Goal: Task Accomplishment & Management: Manage account settings

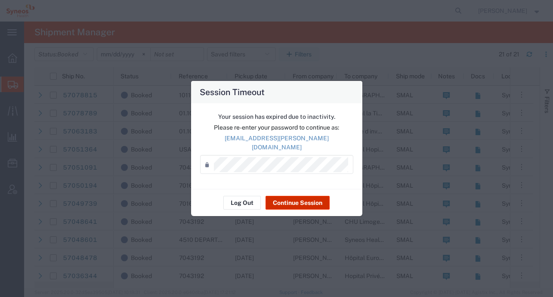
click at [297, 196] on button "Continue Session" at bounding box center [298, 203] width 64 height 14
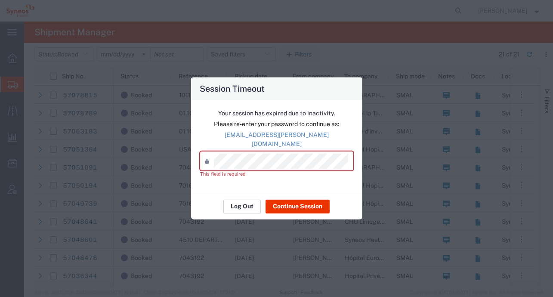
click at [252, 199] on button "Log Out" at bounding box center [241, 206] width 37 height 14
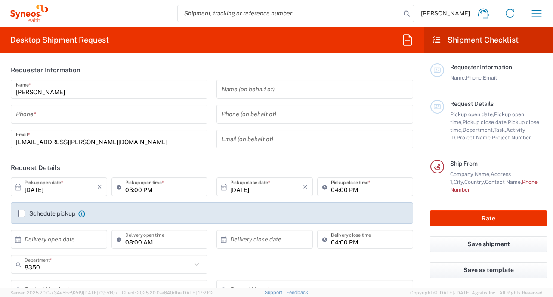
type input "Syneos Health France SARL"
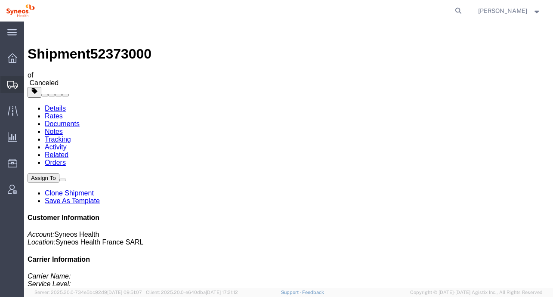
click at [0, 0] on span "Shipment Manager" at bounding box center [0, 0] width 0 height 0
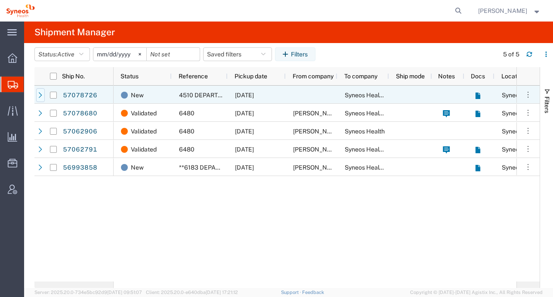
click at [42, 94] on icon at bounding box center [40, 95] width 6 height 6
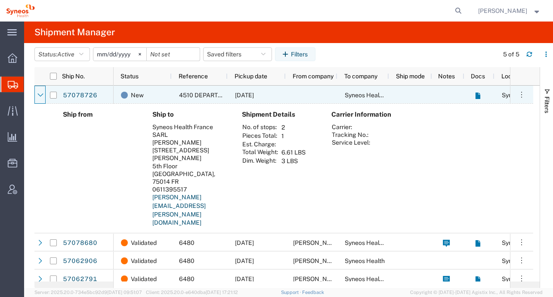
click at [42, 94] on icon at bounding box center [40, 94] width 6 height 3
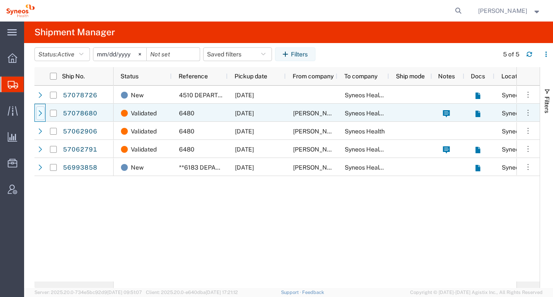
click at [40, 112] on icon at bounding box center [40, 113] width 3 height 6
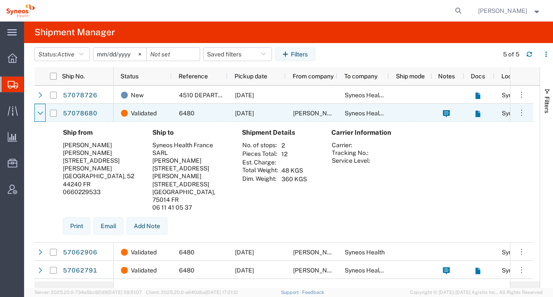
click at [40, 112] on icon at bounding box center [40, 113] width 6 height 6
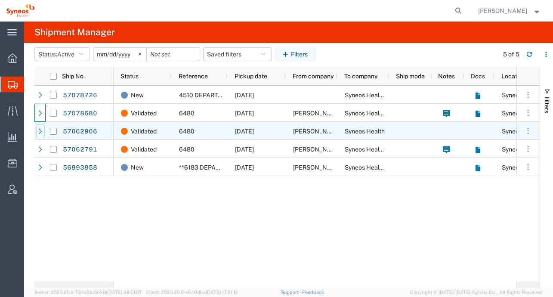
click at [42, 128] on icon at bounding box center [40, 131] width 6 height 6
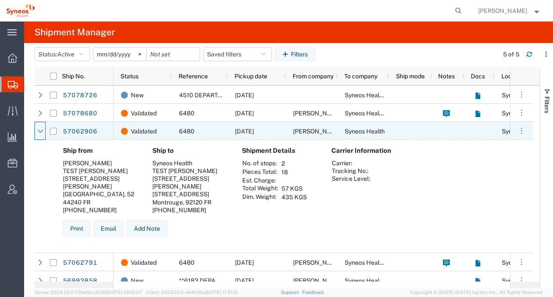
click at [42, 128] on icon at bounding box center [40, 131] width 6 height 6
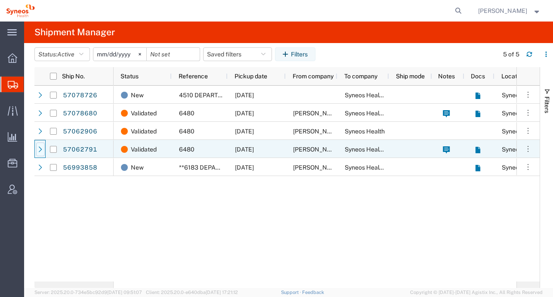
click at [42, 149] on icon at bounding box center [40, 149] width 6 height 6
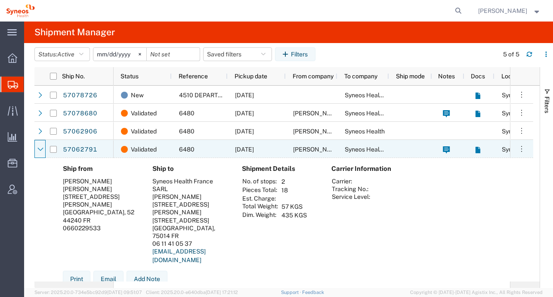
click at [42, 149] on icon at bounding box center [40, 149] width 6 height 3
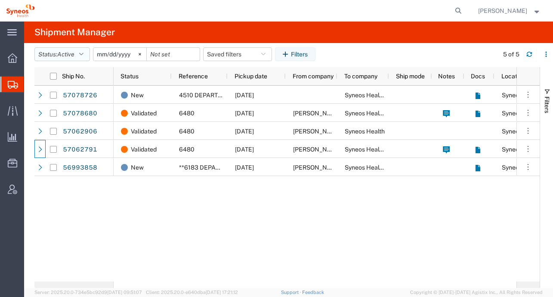
click at [69, 54] on span "Active" at bounding box center [65, 54] width 17 height 7
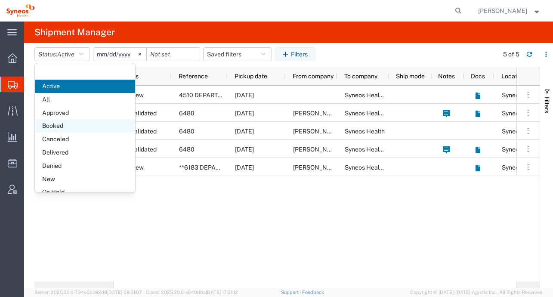
click at [56, 121] on span "Booked" at bounding box center [85, 125] width 100 height 13
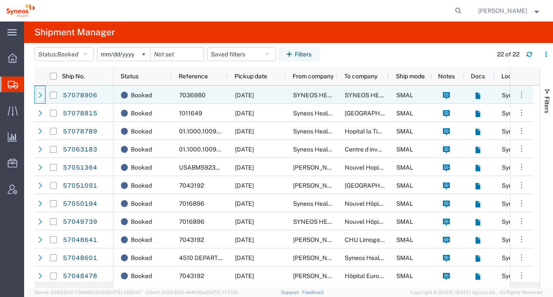
click at [44, 94] on div at bounding box center [40, 95] width 9 height 14
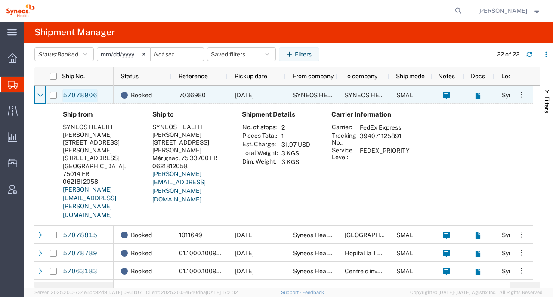
click at [67, 93] on link "57078906" at bounding box center [79, 96] width 35 height 14
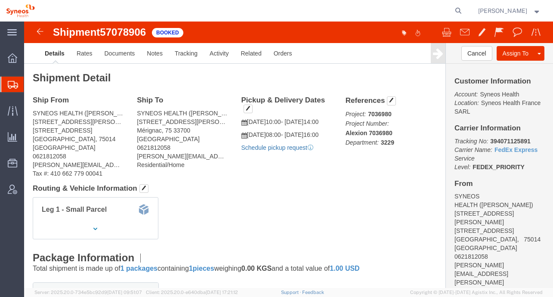
click link "Schedule pickup request"
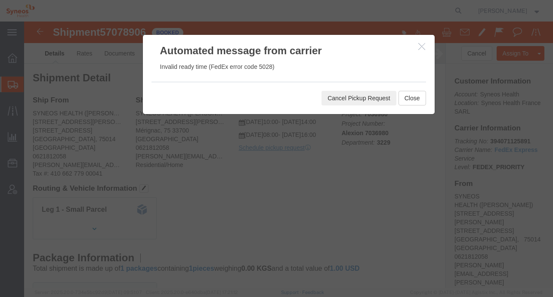
click button "Cancel Pickup Request"
click button "Close"
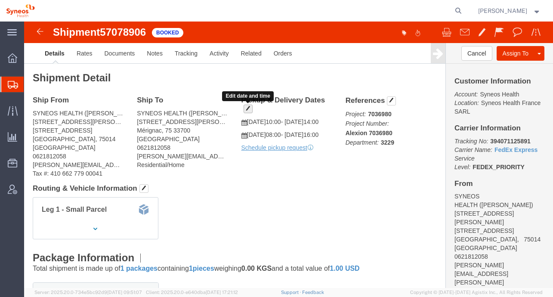
click span "button"
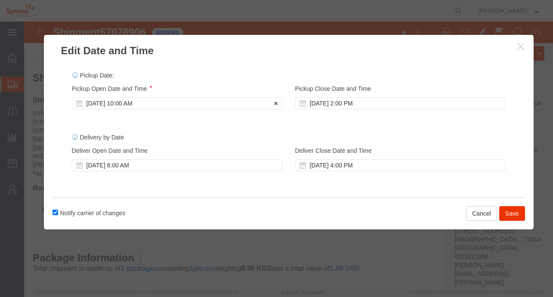
click div "Oct 09 2025 10:00 AM"
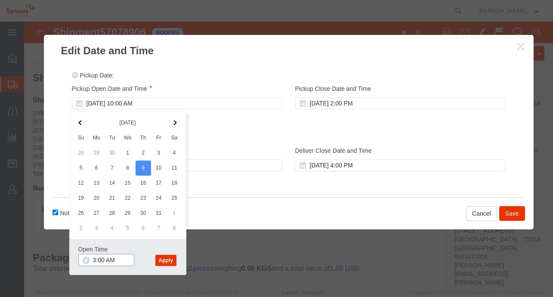
click input "3:00 AM"
type input "3:p AM"
type input "3:00PM"
click button "Apply"
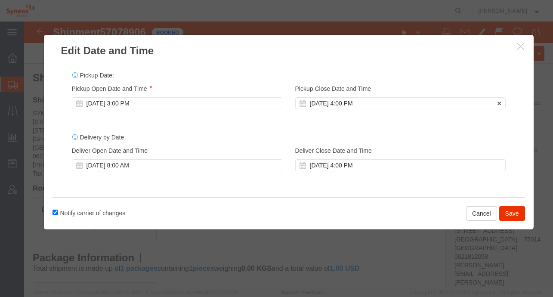
click div "Oct 09 2025 4:00 PM"
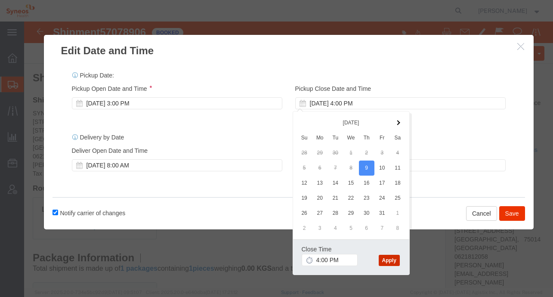
click button "Apply"
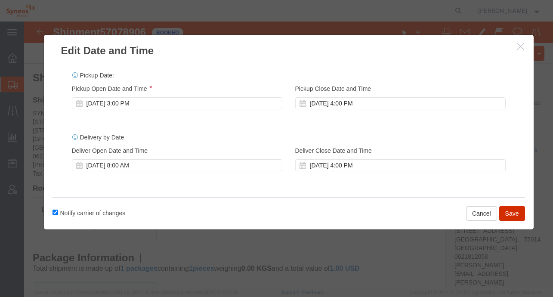
click button "Save"
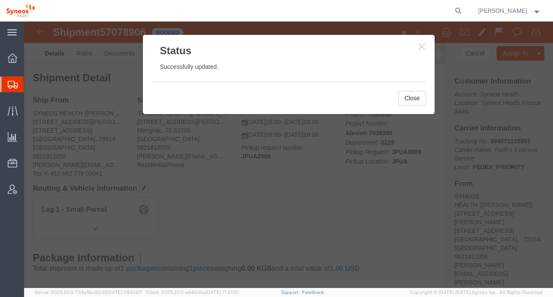
click icon "button"
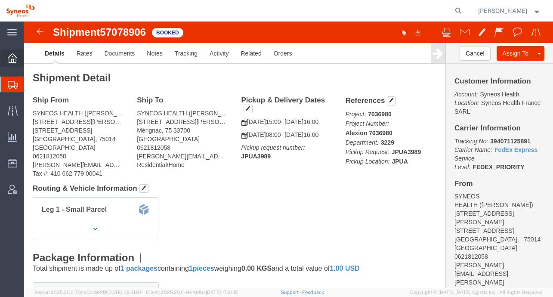
click at [11, 53] on div at bounding box center [12, 58] width 24 height 17
